Goal: Information Seeking & Learning: Find specific page/section

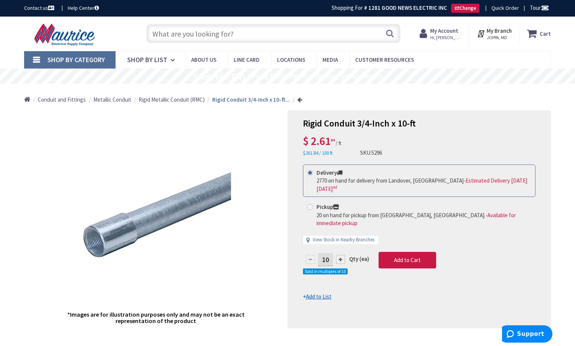
click at [249, 37] on input "text" at bounding box center [273, 33] width 254 height 19
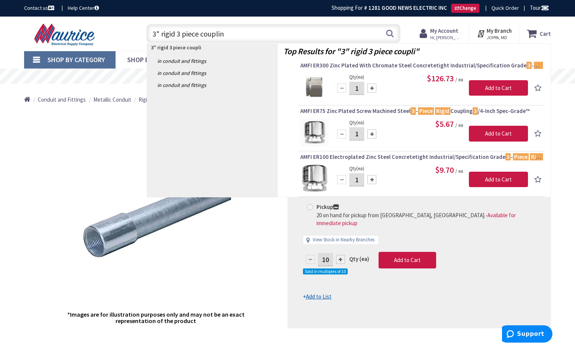
type input "3" rigid 3 piece coupling"
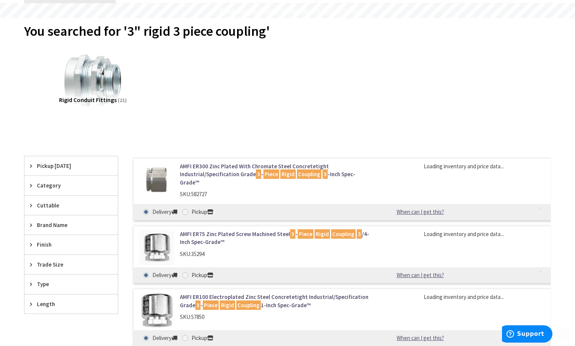
scroll to position [75, 0]
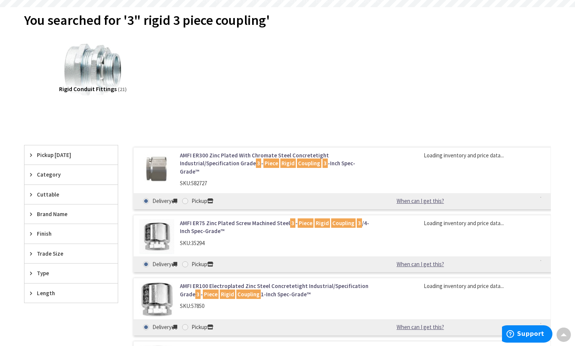
type input "[GEOGRAPHIC_DATA], [GEOGRAPHIC_DATA]"
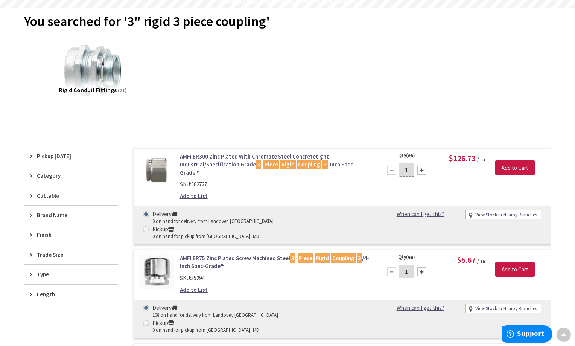
click at [206, 254] on link "AMFI ER75 Zinc Plated Screw Machined Steel 3 - Piece Rigid Coupling 3 /4-Inch S…" at bounding box center [276, 262] width 192 height 16
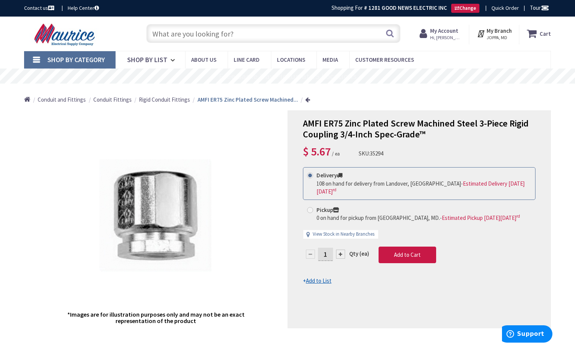
click at [254, 33] on input "text" at bounding box center [273, 33] width 254 height 19
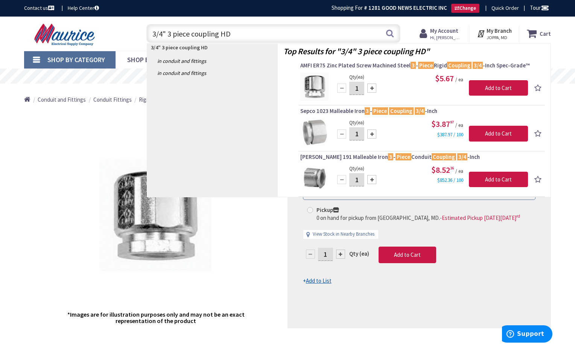
type input "3/4" 3 piece coupling HDG"
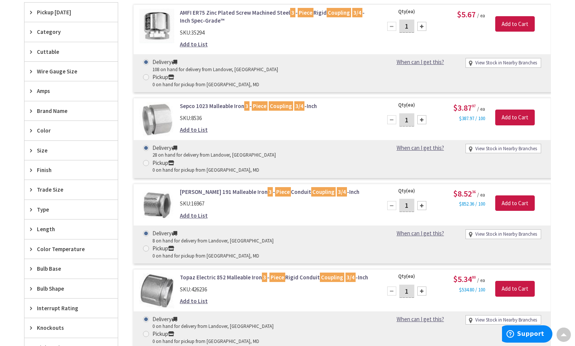
scroll to position [265, 0]
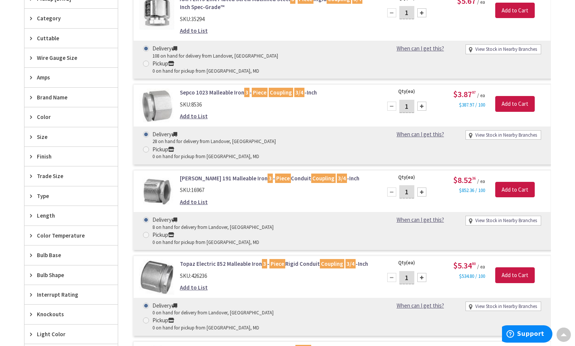
click at [223, 89] on link "Sepco 1023 Malleable Iron 3 - Piece Coupling 3/4 -Inch" at bounding box center [276, 93] width 192 height 8
